Goal: Information Seeking & Learning: Learn about a topic

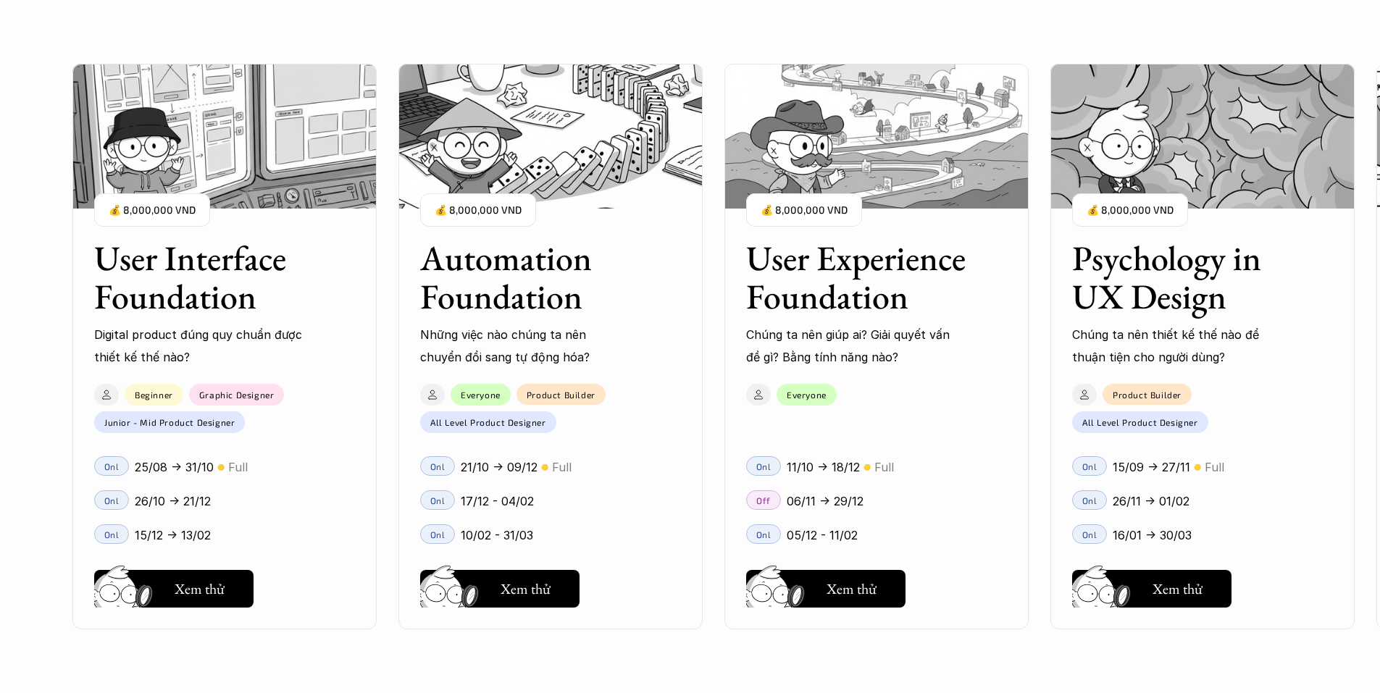
scroll to position [1448, 0]
click at [534, 581] on h5 "Hay thôi" at bounding box center [525, 589] width 49 height 20
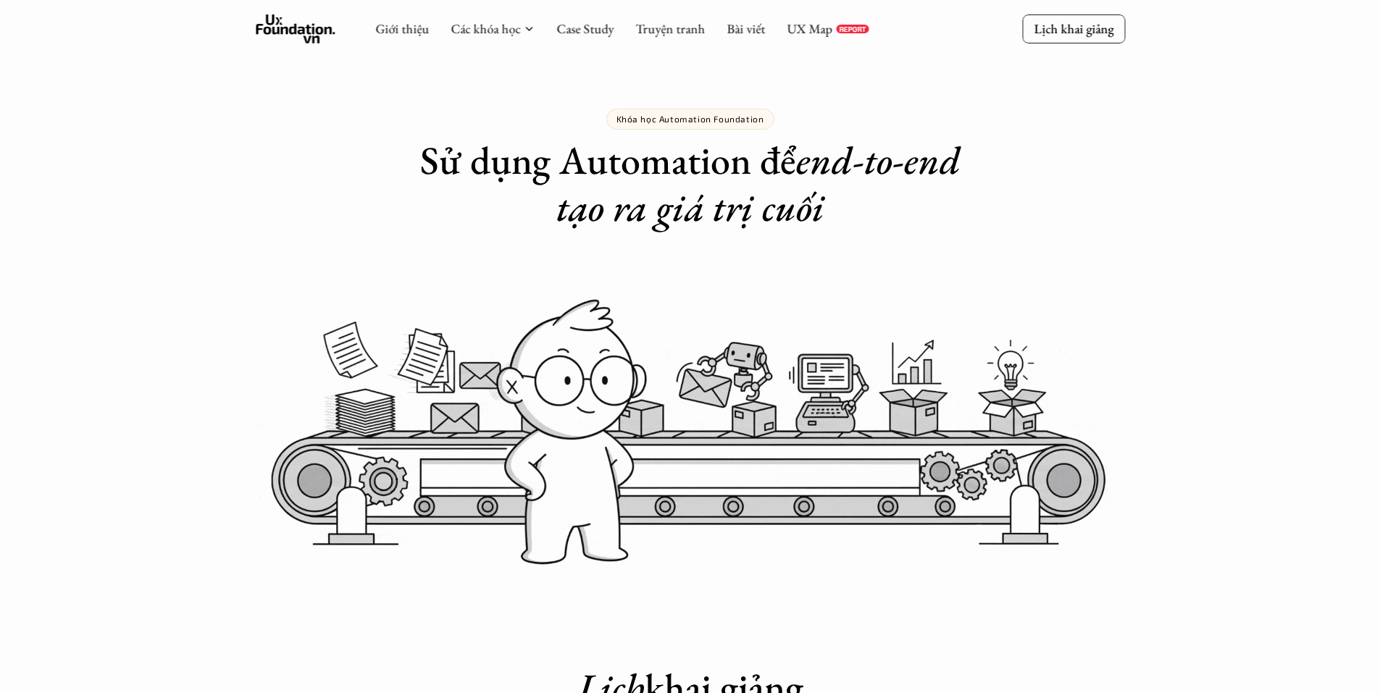
click at [315, 42] on icon at bounding box center [296, 28] width 80 height 29
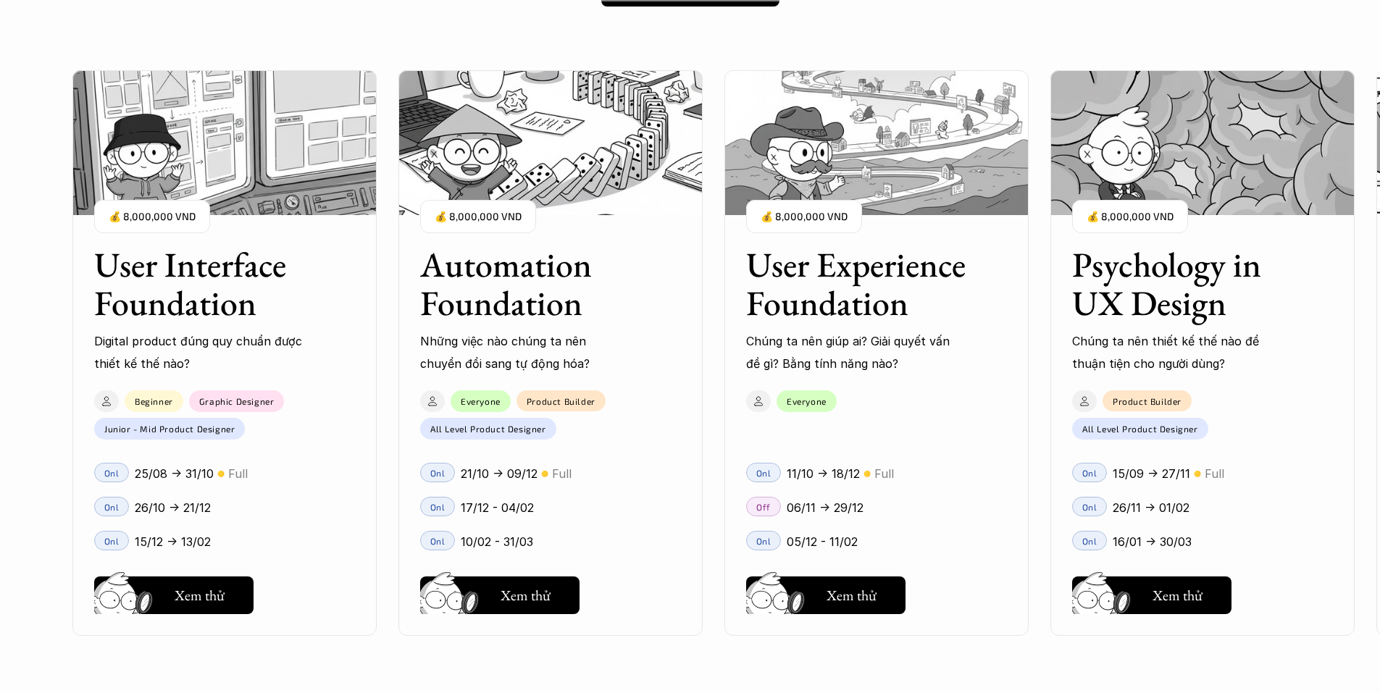
scroll to position [1304, 0]
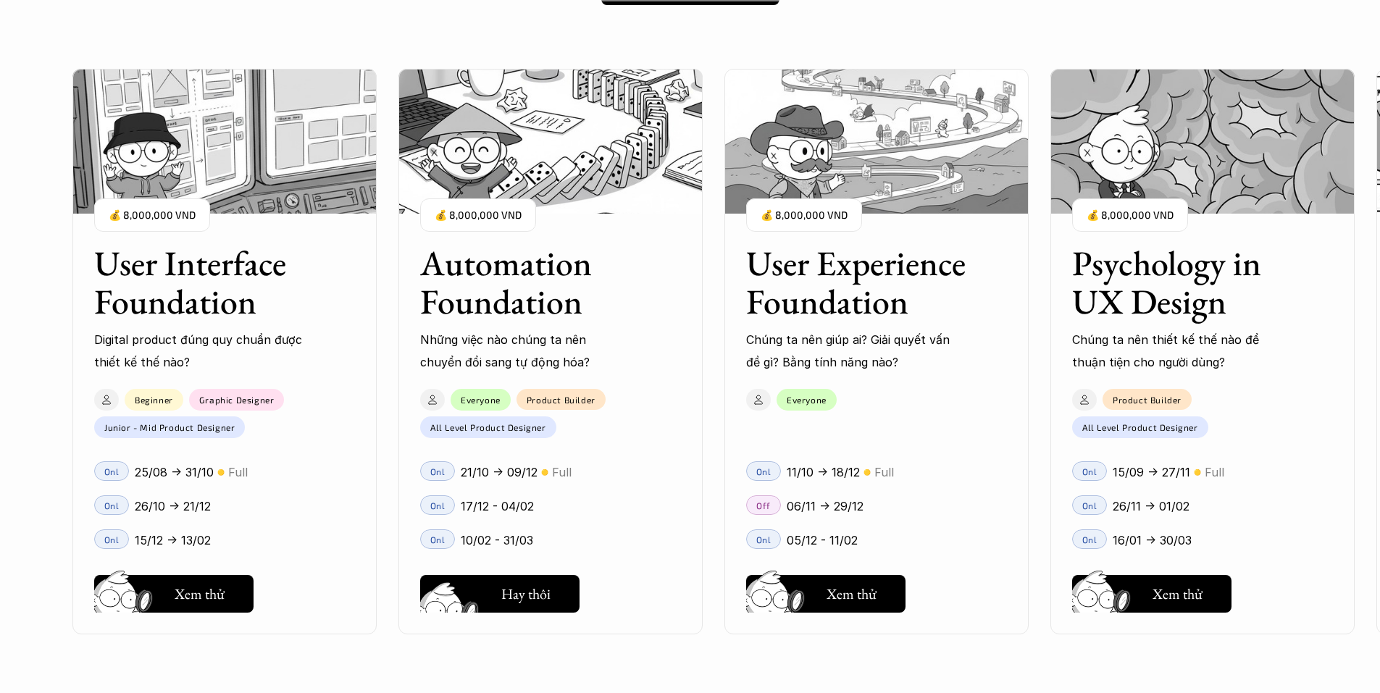
click at [553, 592] on button "Hay thôi Xem thử" at bounding box center [499, 594] width 159 height 38
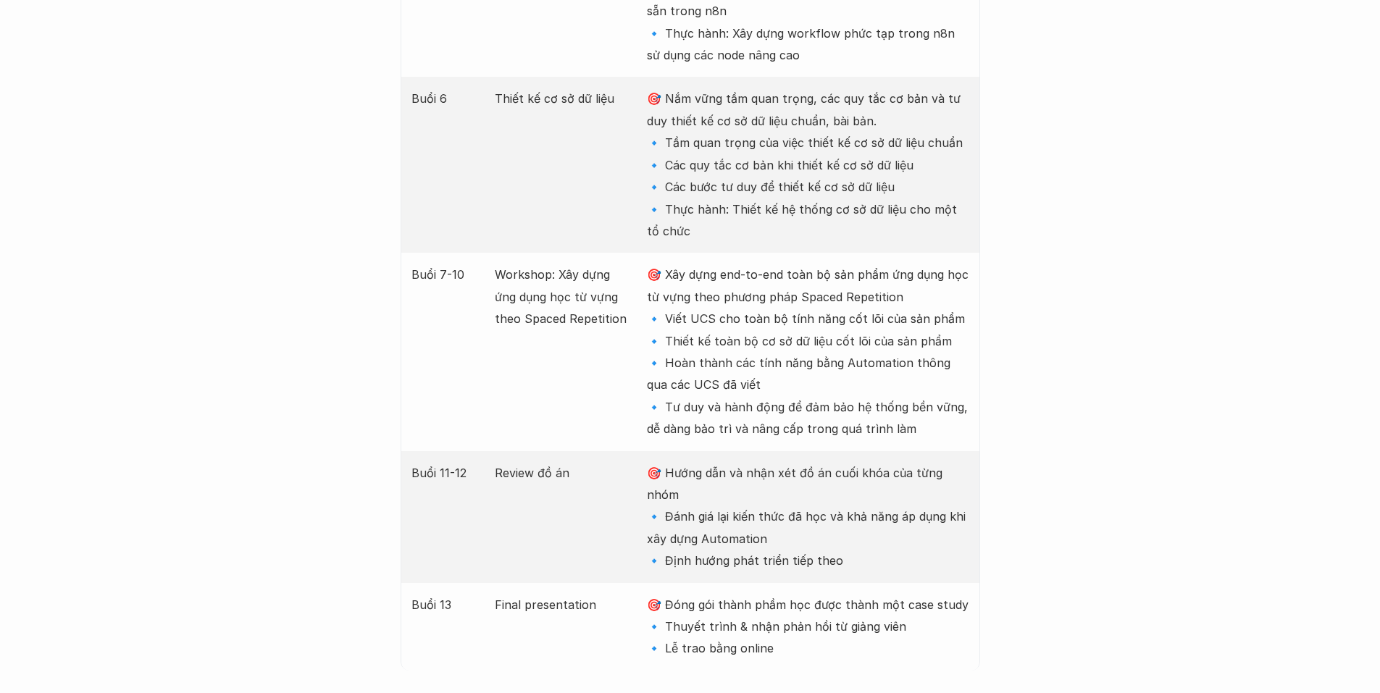
scroll to position [2607, 0]
drag, startPoint x: 746, startPoint y: 314, endPoint x: 900, endPoint y: 306, distance: 154.5
click at [900, 306] on p "🎯 Xây dựng end-to-end toàn bộ sản phẩm ứng dụng học từ vựng theo phương pháp Sp…" at bounding box center [808, 348] width 322 height 176
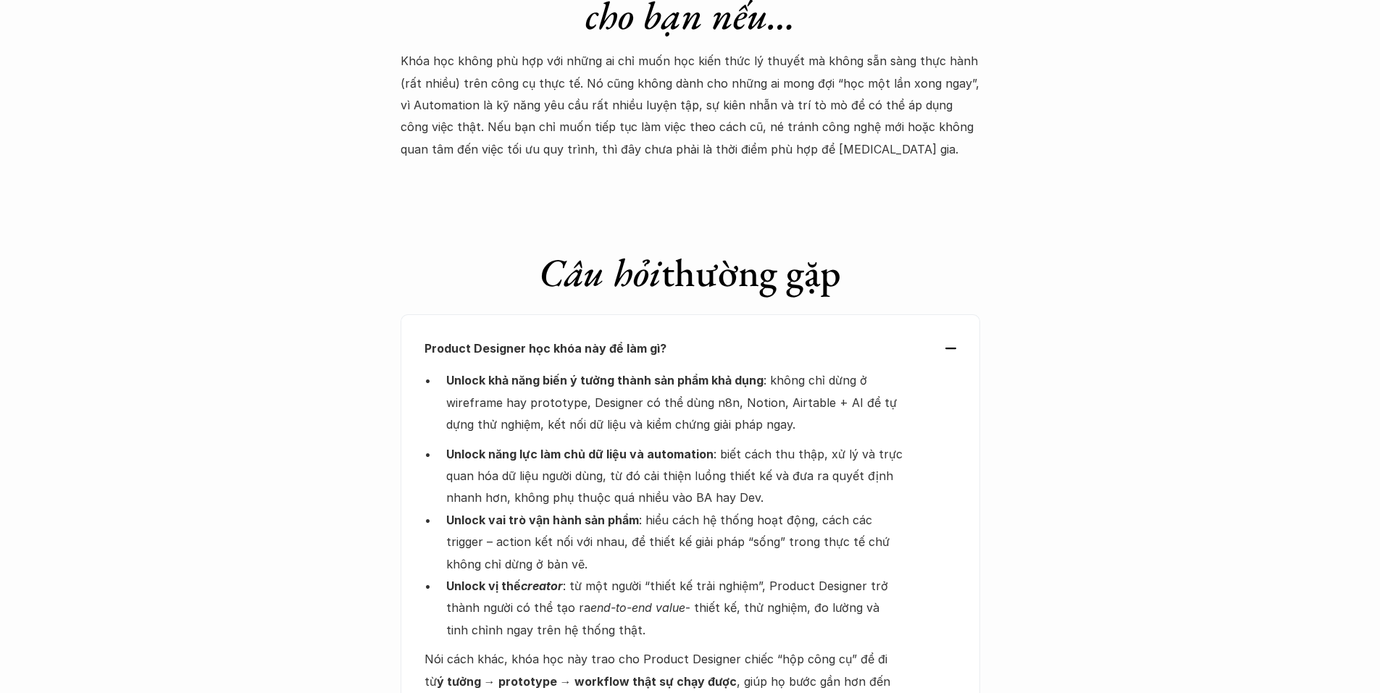
scroll to position [4852, 0]
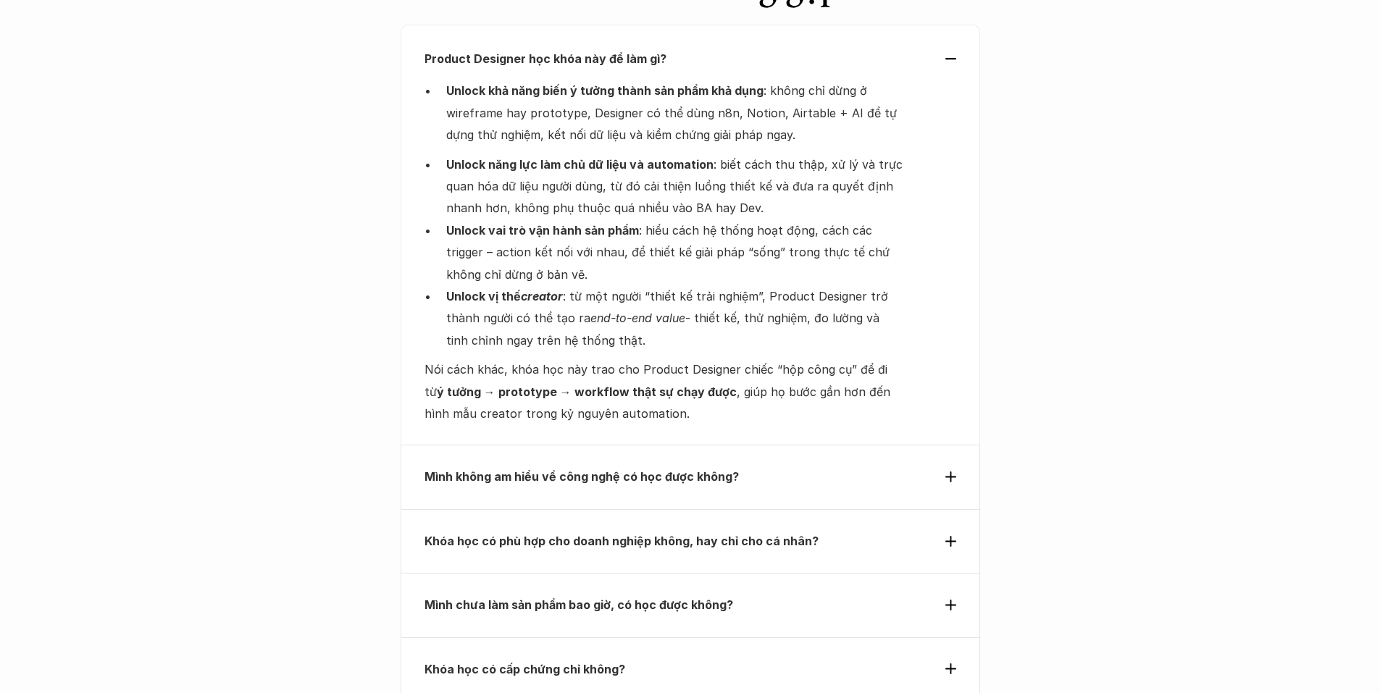
click at [708, 445] on div "Mình không am hiểu về công nghệ có học được không?" at bounding box center [689, 477] width 579 height 64
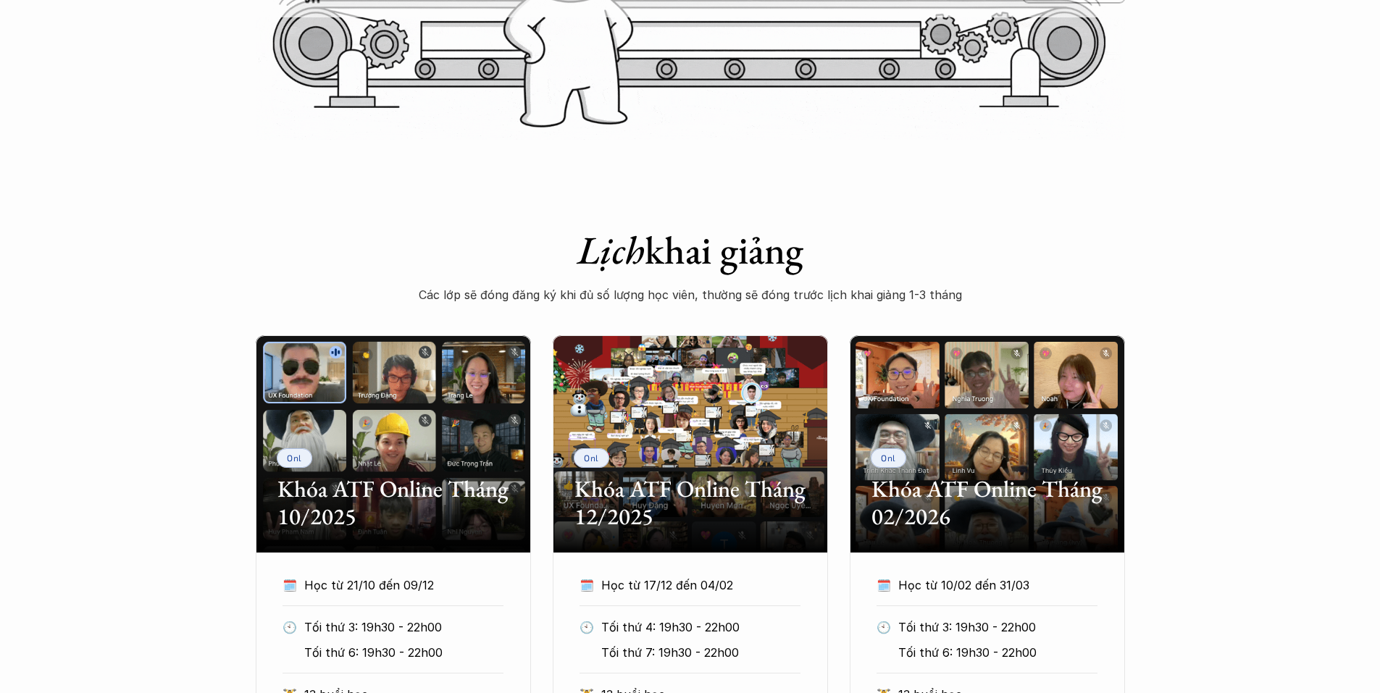
scroll to position [0, 0]
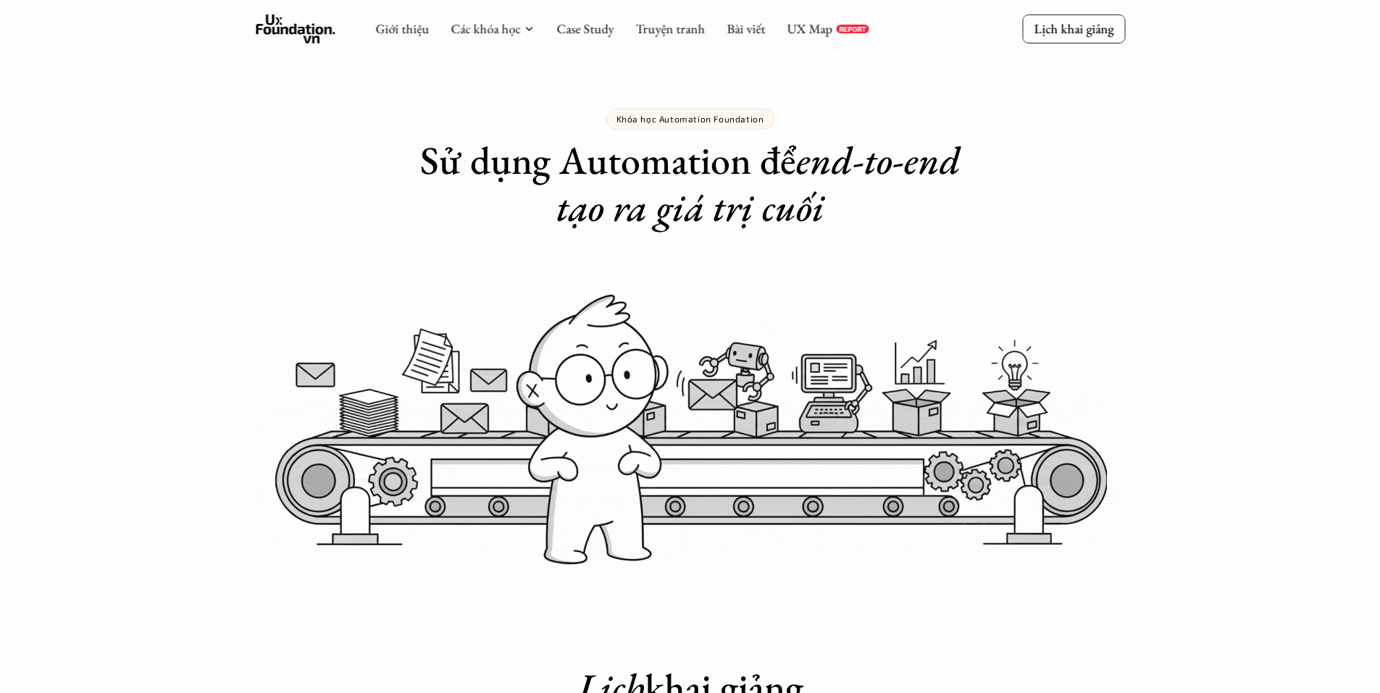
click at [330, 38] on icon at bounding box center [296, 28] width 80 height 29
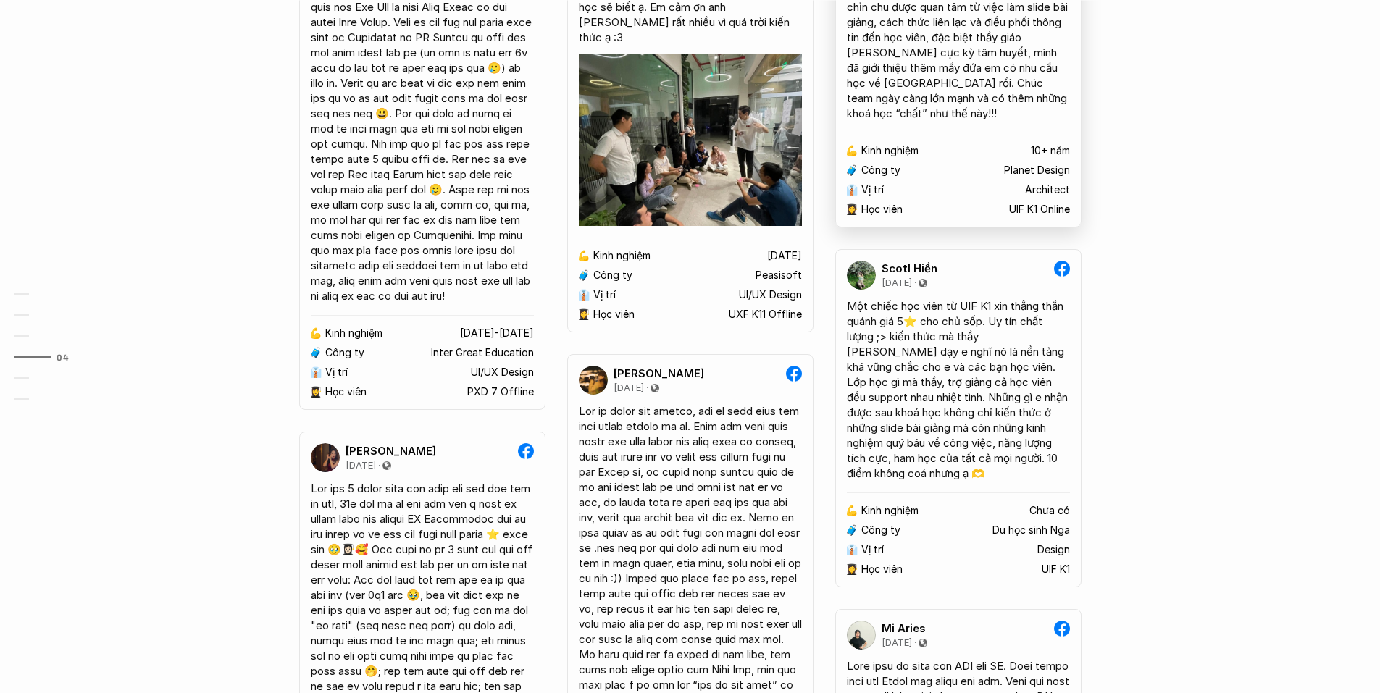
scroll to position [3404, 0]
